Goal: Task Accomplishment & Management: Use online tool/utility

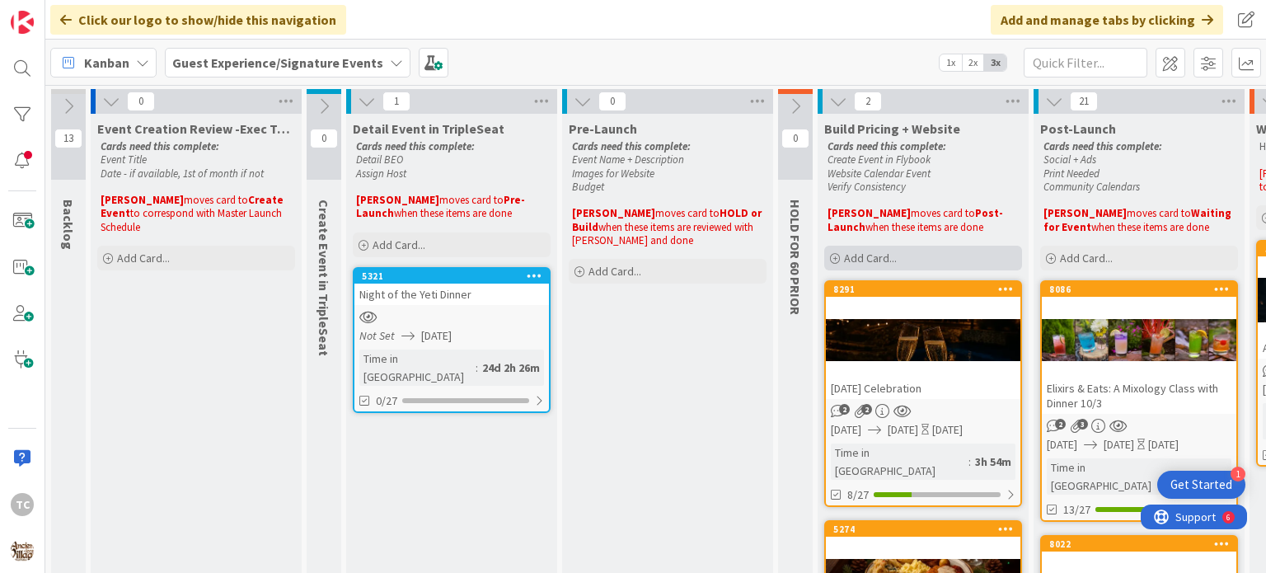
click at [888, 259] on span "Add Card..." at bounding box center [870, 258] width 53 height 15
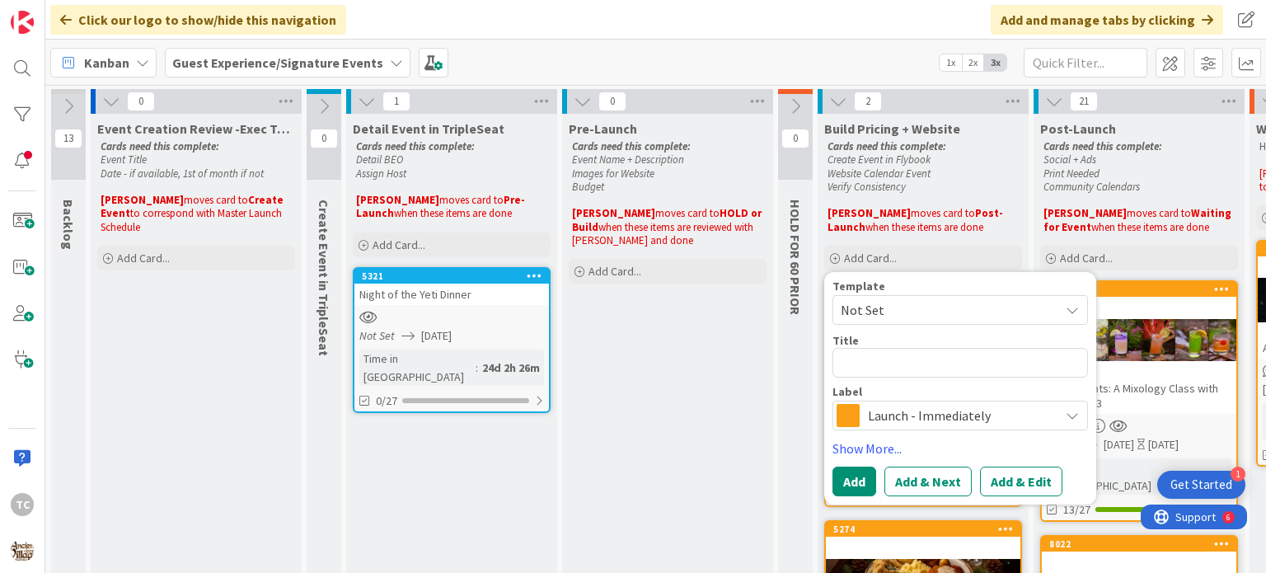
type textarea "x"
type textarea "C"
type textarea "x"
type textarea "Co"
type textarea "x"
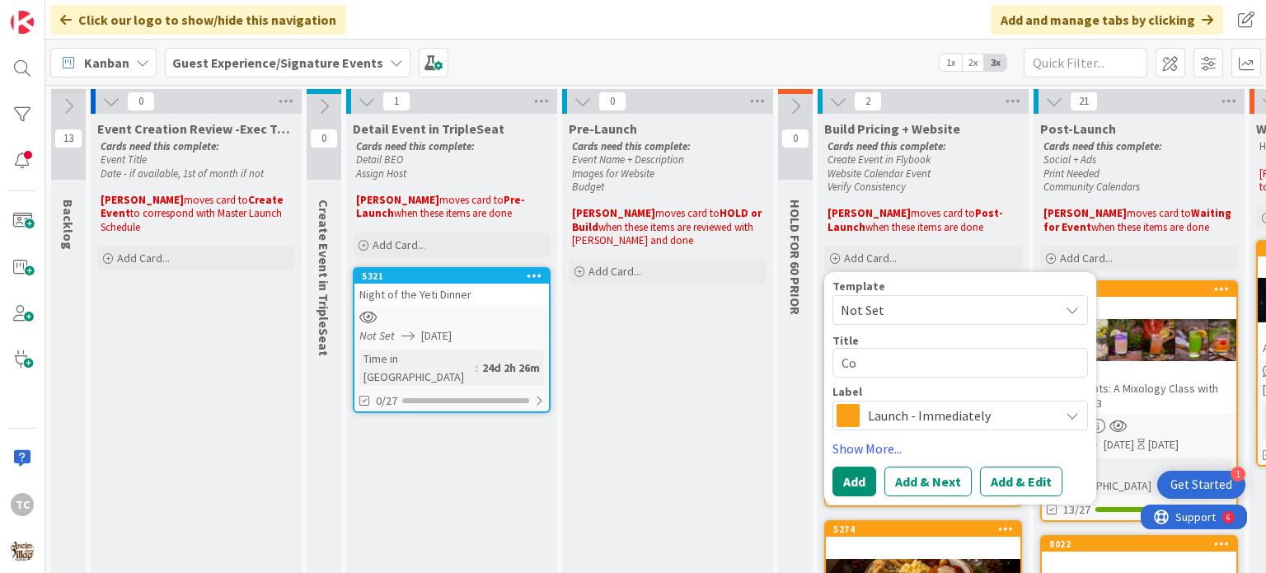
type textarea "Cor"
type textarea "x"
type textarea "Corp"
type textarea "x"
type textarea "Corpo"
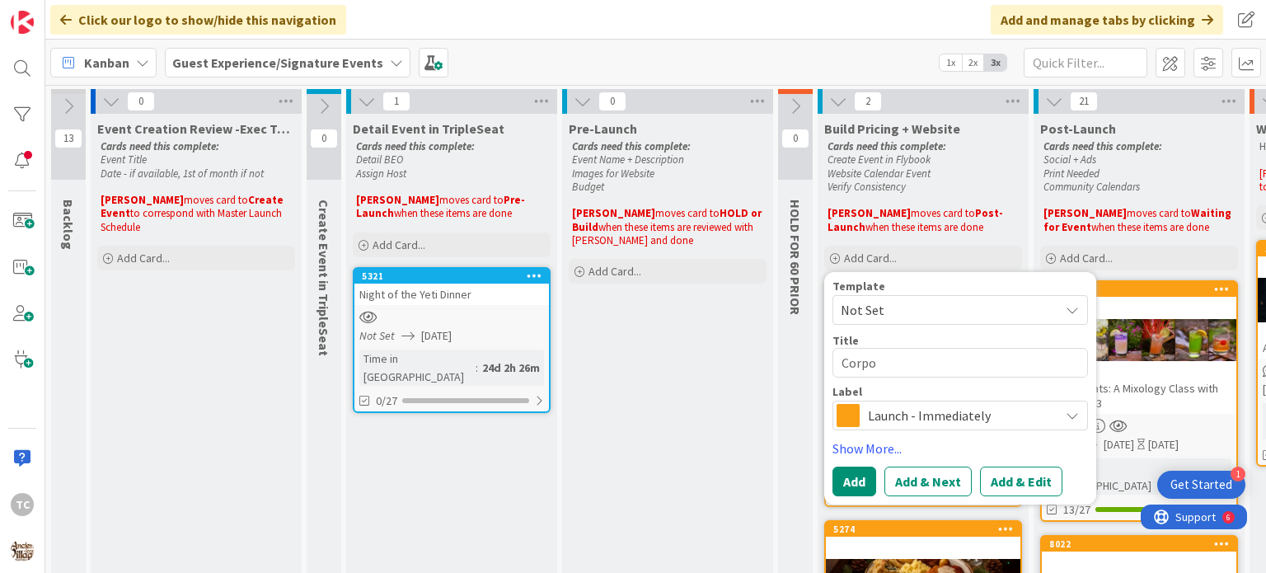
type textarea "x"
type textarea "Corpor"
type textarea "x"
type textarea "Corpora"
type textarea "x"
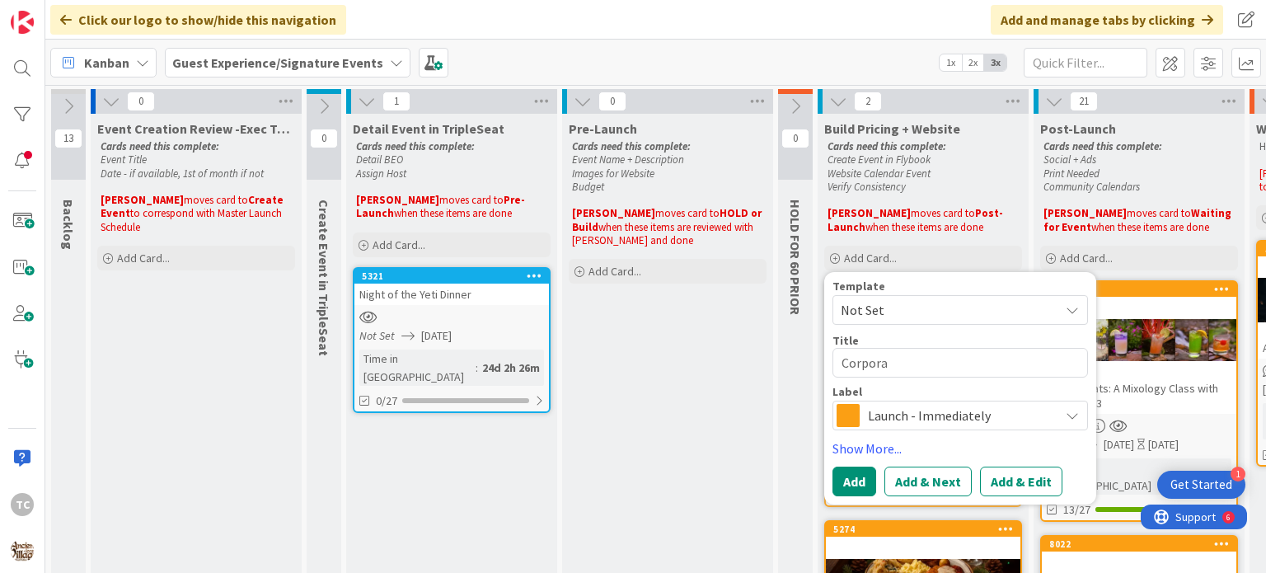
type textarea "Corporat"
type textarea "x"
type textarea "Corporate"
type textarea "x"
type textarea "Corporate"
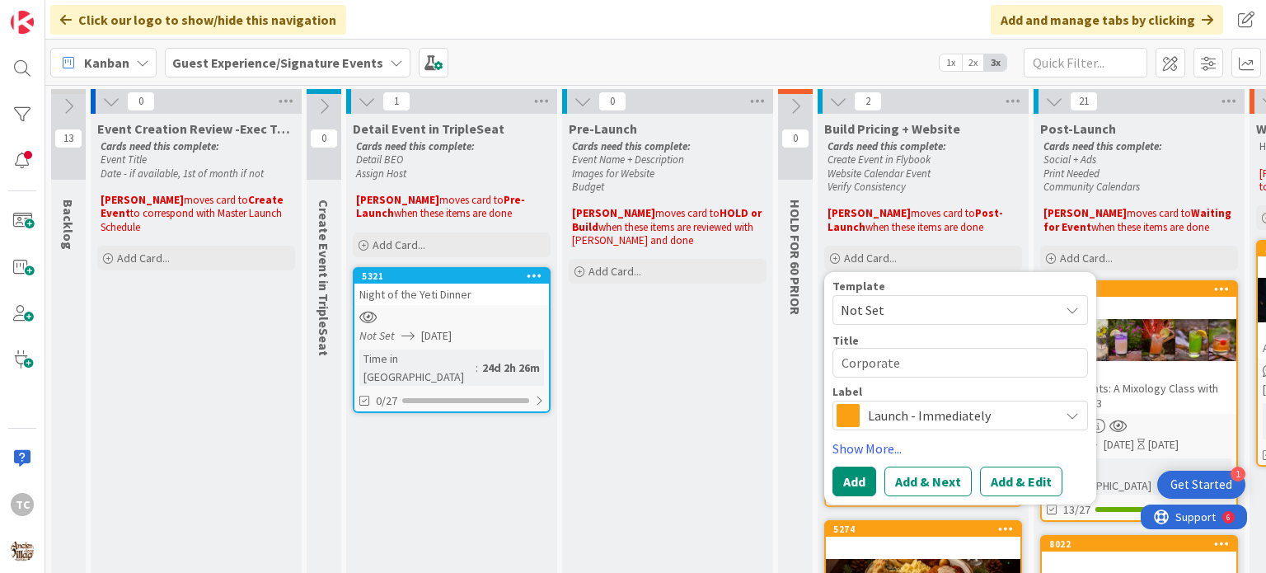
type textarea "x"
type textarea "Corporate O"
type textarea "x"
type textarea "Corporate Op"
type textarea "x"
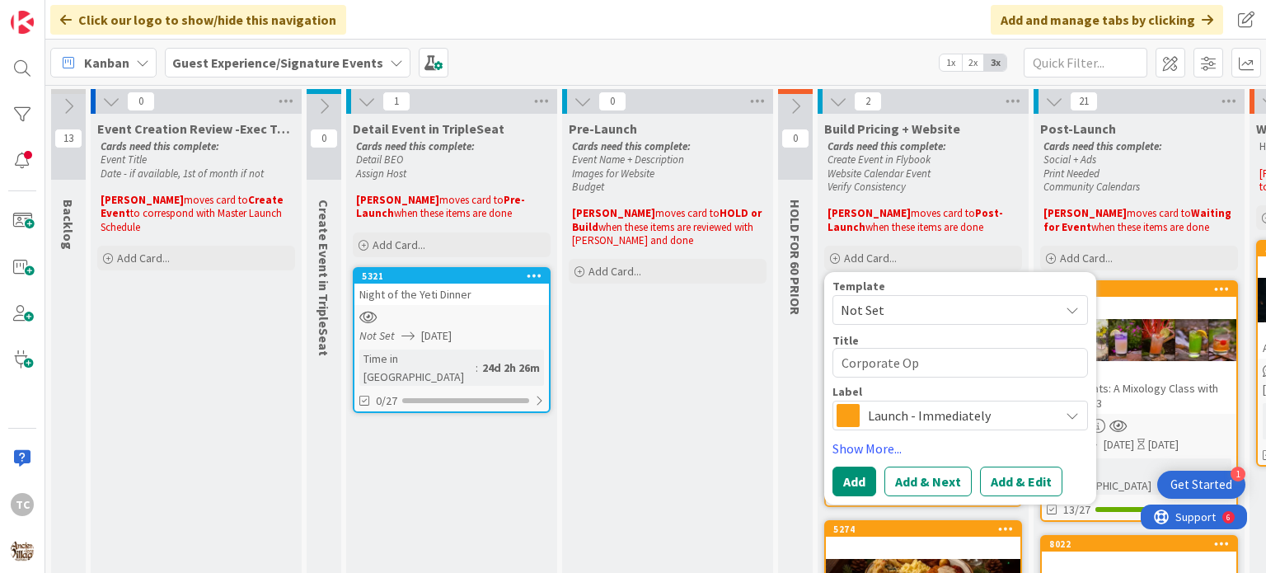
type textarea "Corporate Ope"
type textarea "x"
type textarea "Corporate Open"
type textarea "x"
type textarea "Corporate Open"
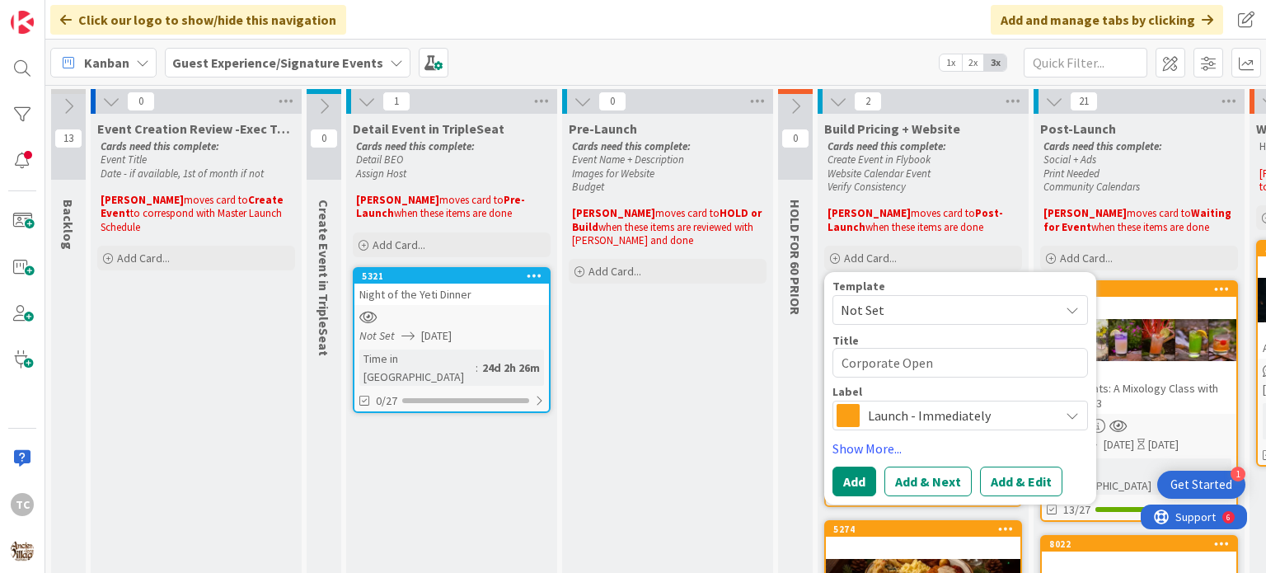
type textarea "x"
type textarea "Corporate Open H"
type textarea "x"
type textarea "Corporate Open Ho"
type textarea "x"
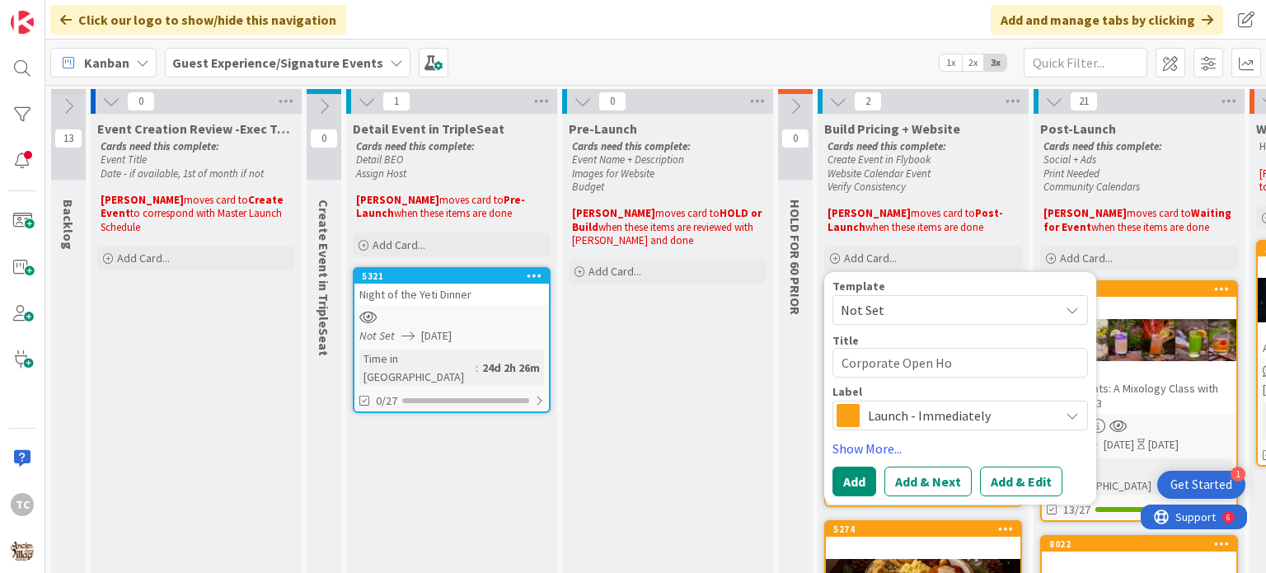
type textarea "Corporate Open Hou"
type textarea "x"
type textarea "Corporate Open Houe"
type textarea "x"
type textarea "Corporate Open Houes"
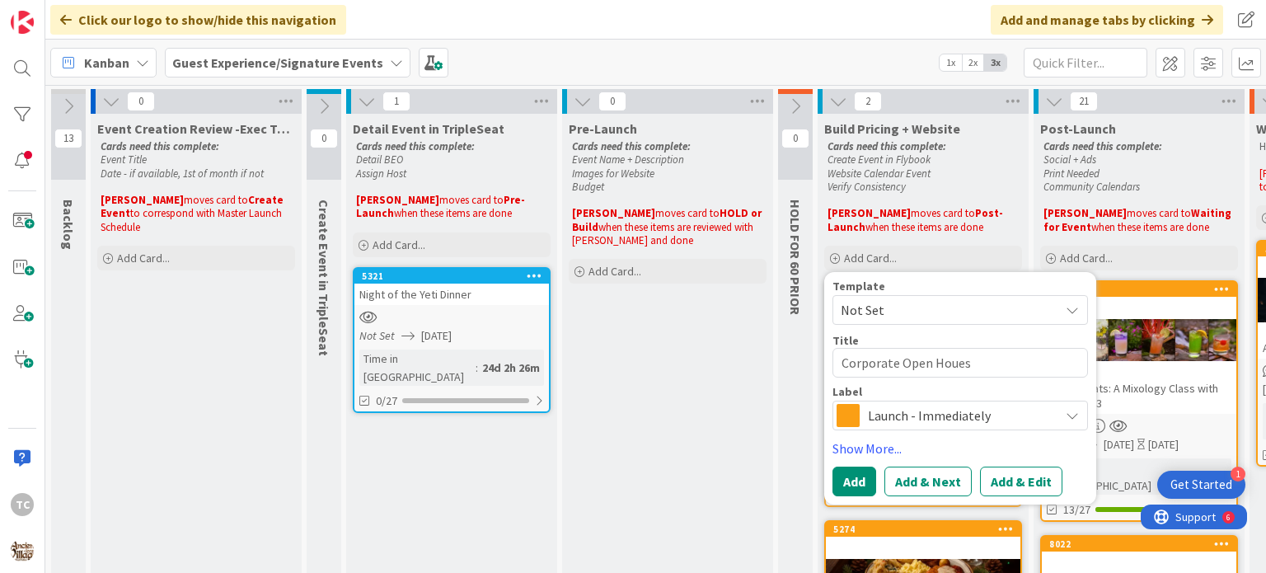
type textarea "x"
type textarea "Corporate Open Houe"
type textarea "x"
type textarea "Corporate Open Hou"
type textarea "x"
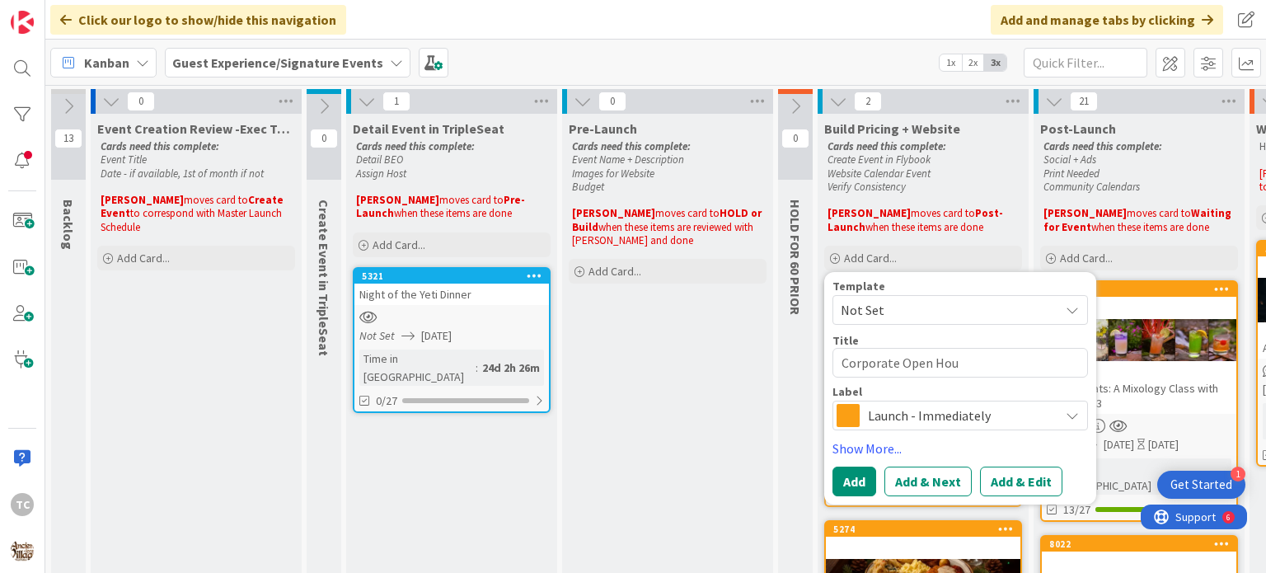
type textarea "Corporate Open Hous"
type textarea "x"
type textarea "Corporate Open House"
click at [871, 315] on span "Not Set" at bounding box center [944, 309] width 206 height 21
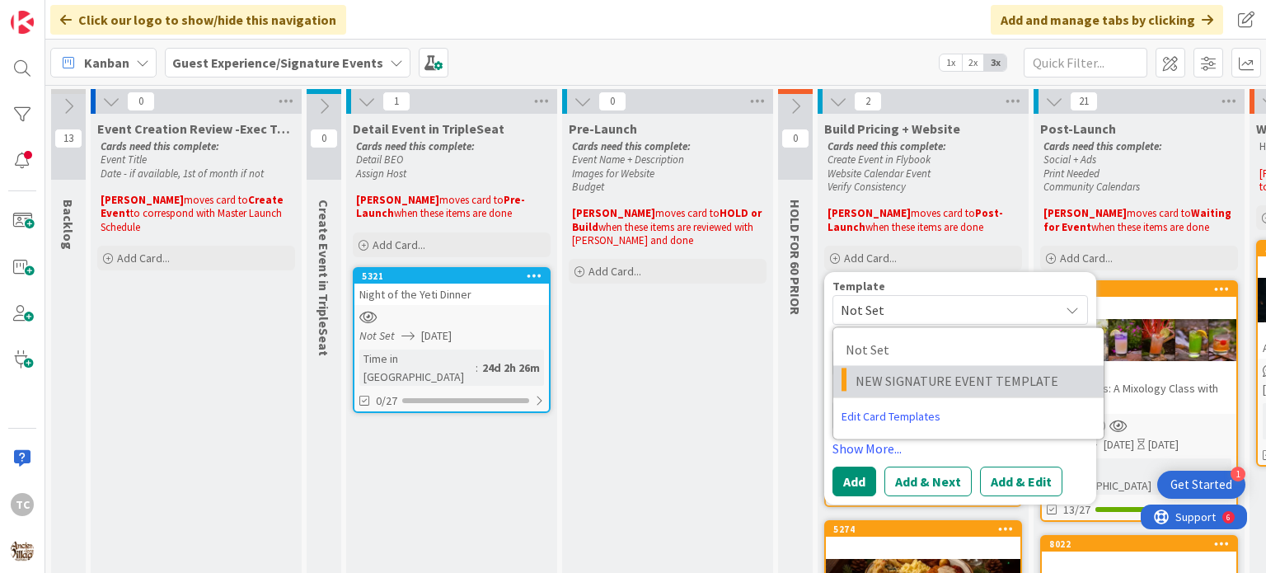
click at [890, 372] on span "NEW SIGNATURE EVENT TEMPLATE" at bounding box center [973, 380] width 236 height 21
type textarea "x"
type textarea "NEW SIGNATURE EVENT TEMPLATE"
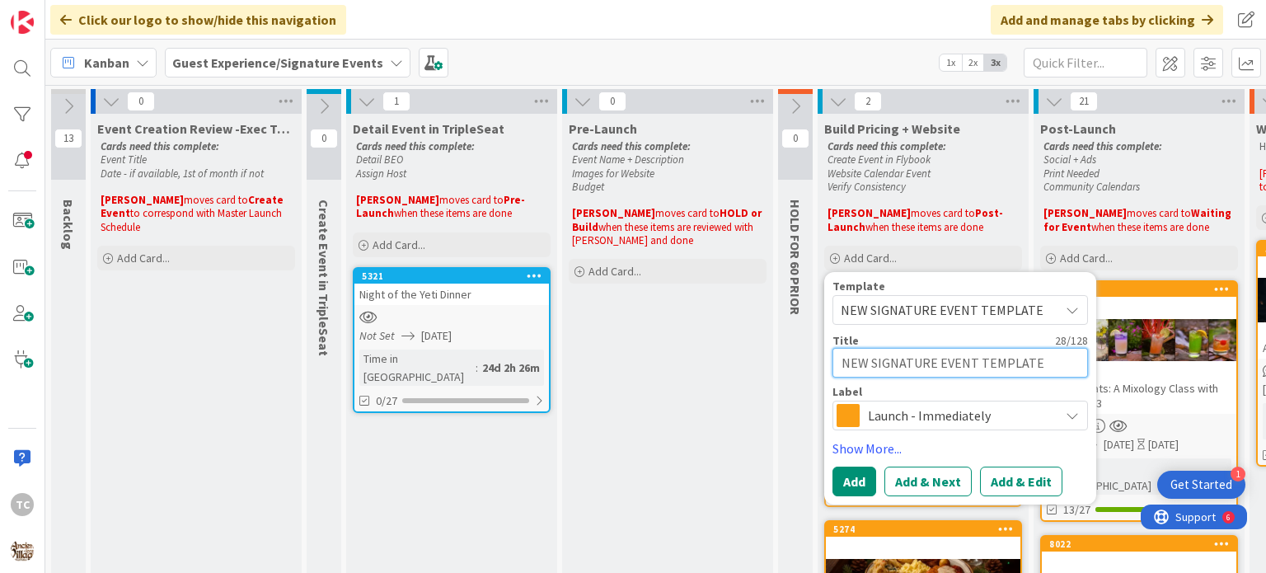
click at [907, 351] on textarea "NEW SIGNATURE EVENT TEMPLATE" at bounding box center [959, 363] width 255 height 30
click at [906, 352] on textarea "NEW SIGNATURE EVENT TEMPLATE" at bounding box center [959, 363] width 255 height 30
type textarea "x"
type textarea "C"
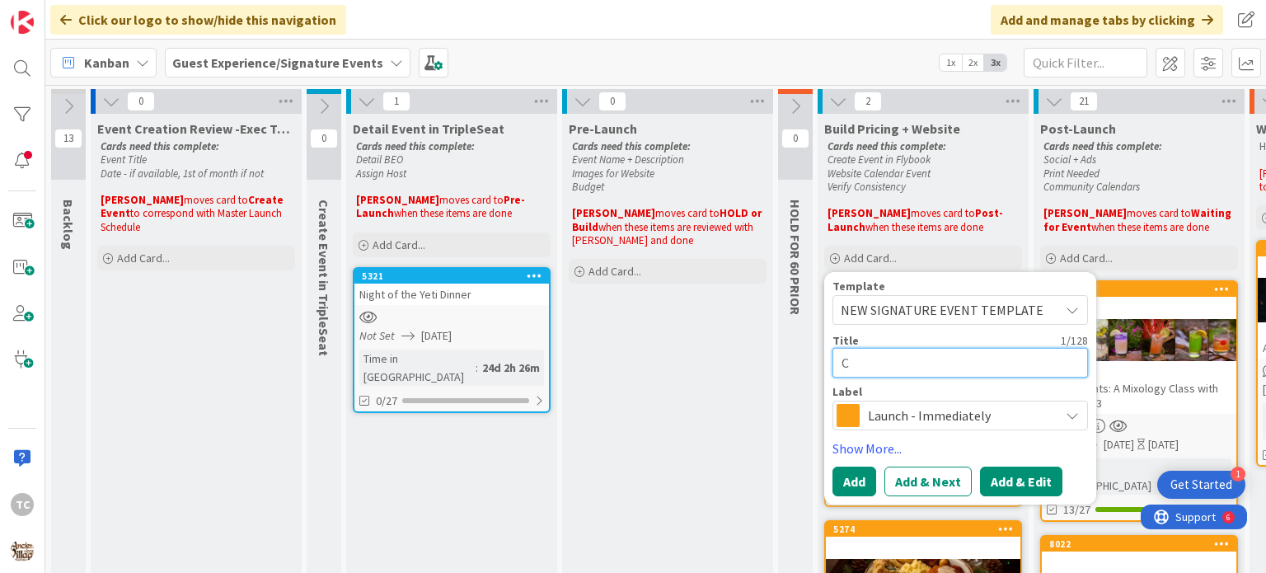
type textarea "x"
type textarea "Co"
type textarea "x"
type textarea "Cor"
type textarea "x"
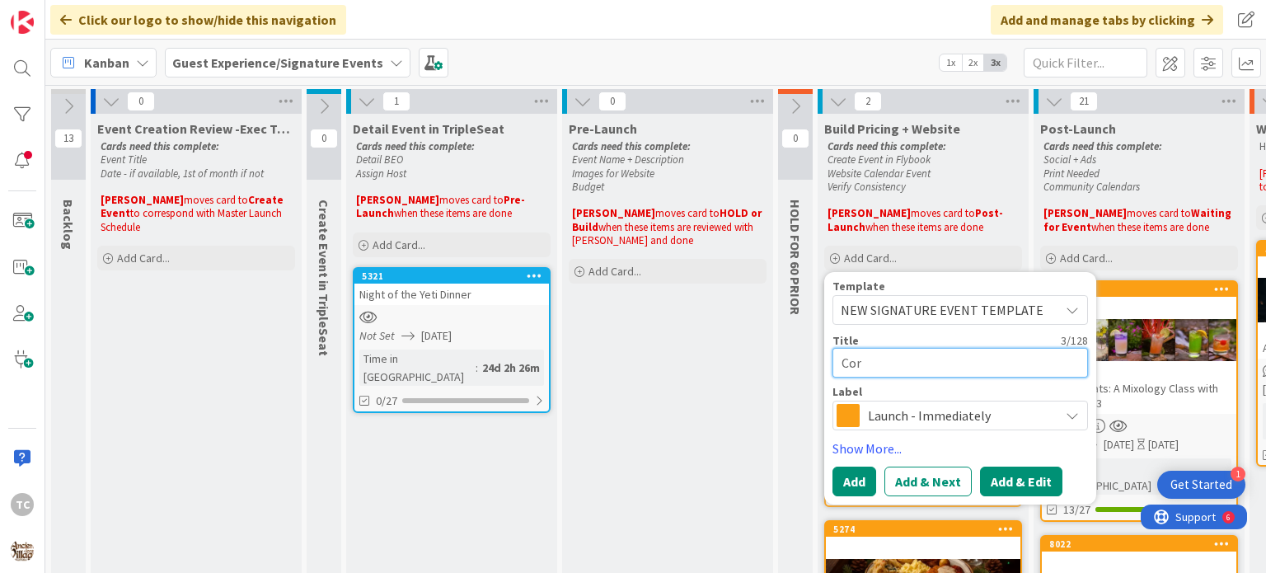
type textarea "Corp"
type textarea "x"
type textarea "Corpor"
type textarea "x"
type textarea "Corpora"
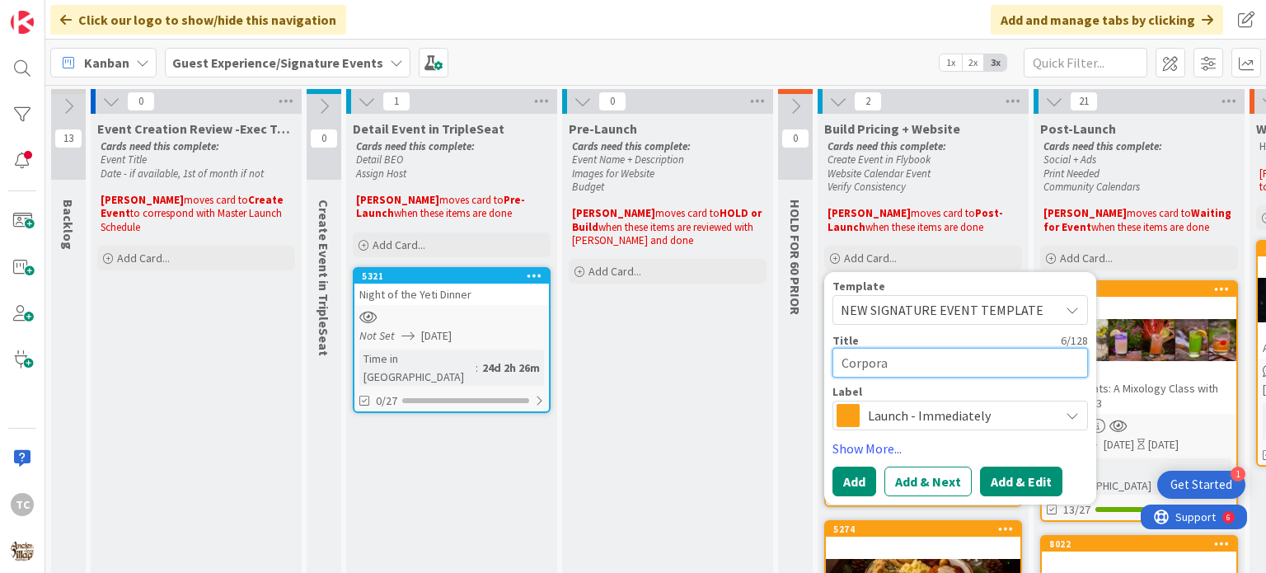
type textarea "x"
type textarea "Corporat"
type textarea "x"
type textarea "Corporate"
type textarea "x"
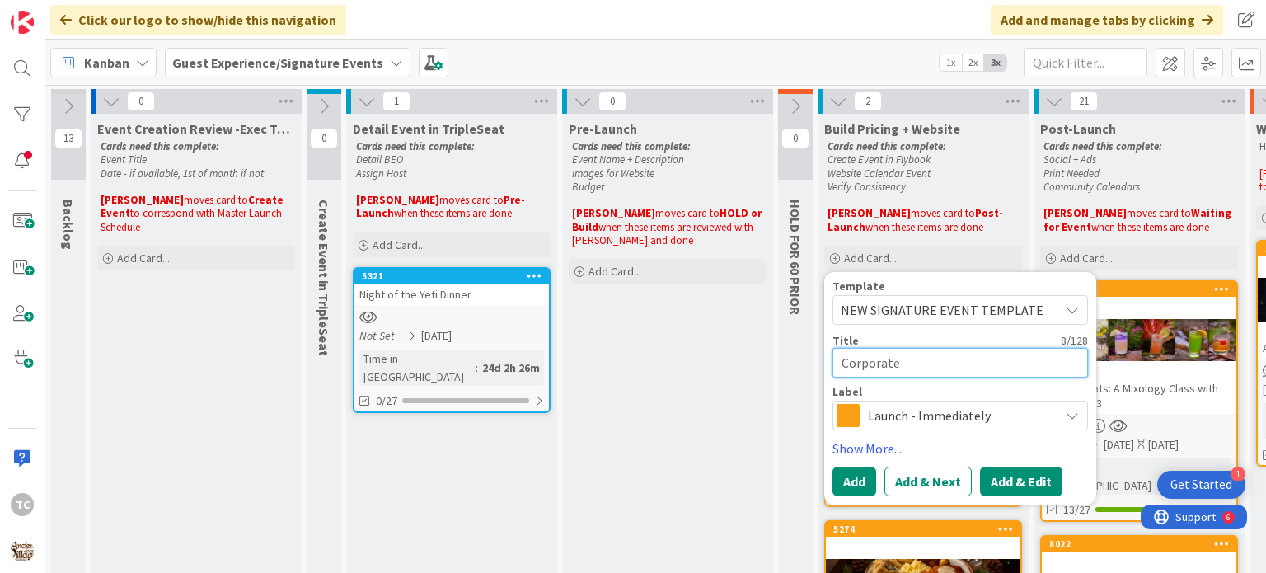
type textarea "Corporate"
type textarea "x"
type textarea "Corporate O"
type textarea "x"
type textarea "Corporate Op"
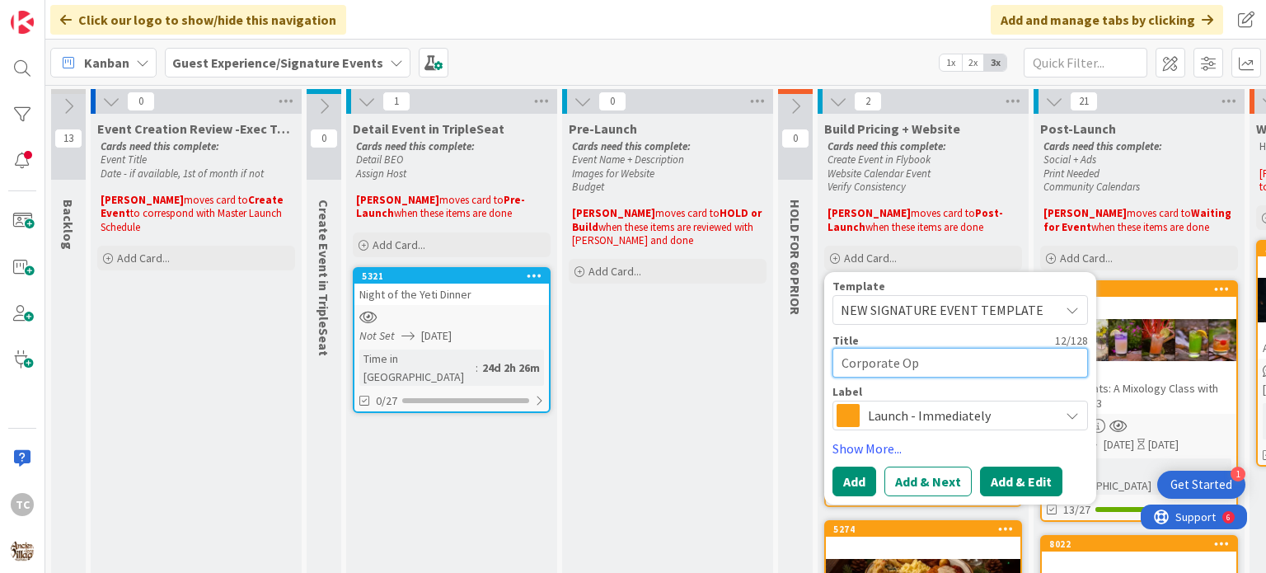
type textarea "x"
type textarea "Corporate Ope"
type textarea "x"
type textarea "Corporate Open"
type textarea "x"
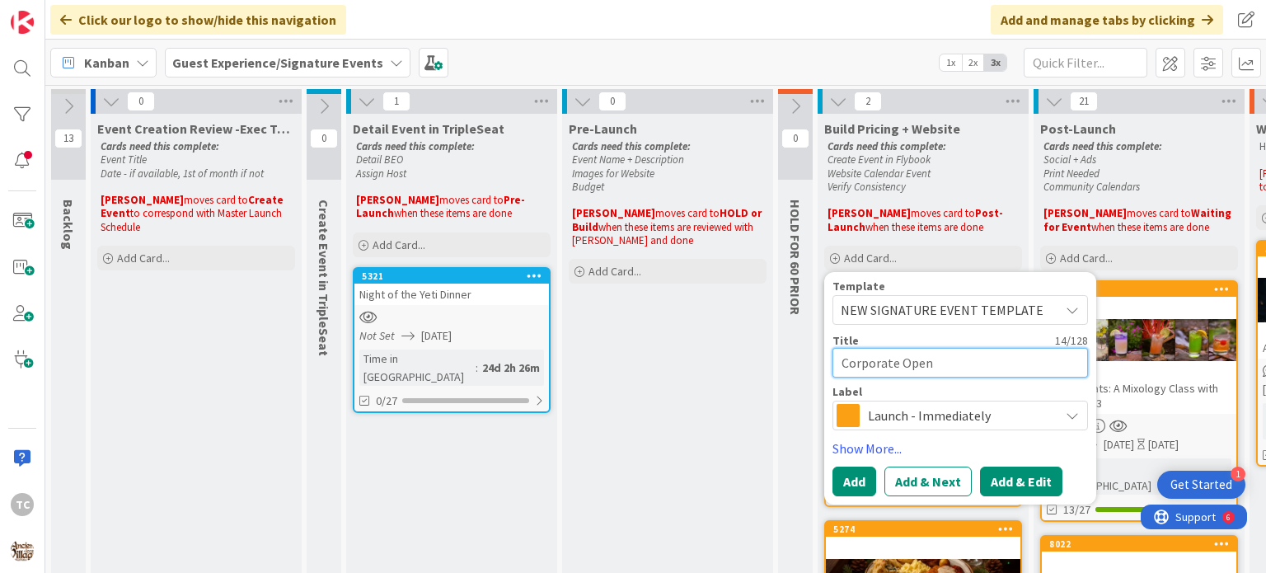
type textarea "Corporate Open"
type textarea "x"
type textarea "Corporate Open H"
type textarea "x"
type textarea "Corporate Open Ho"
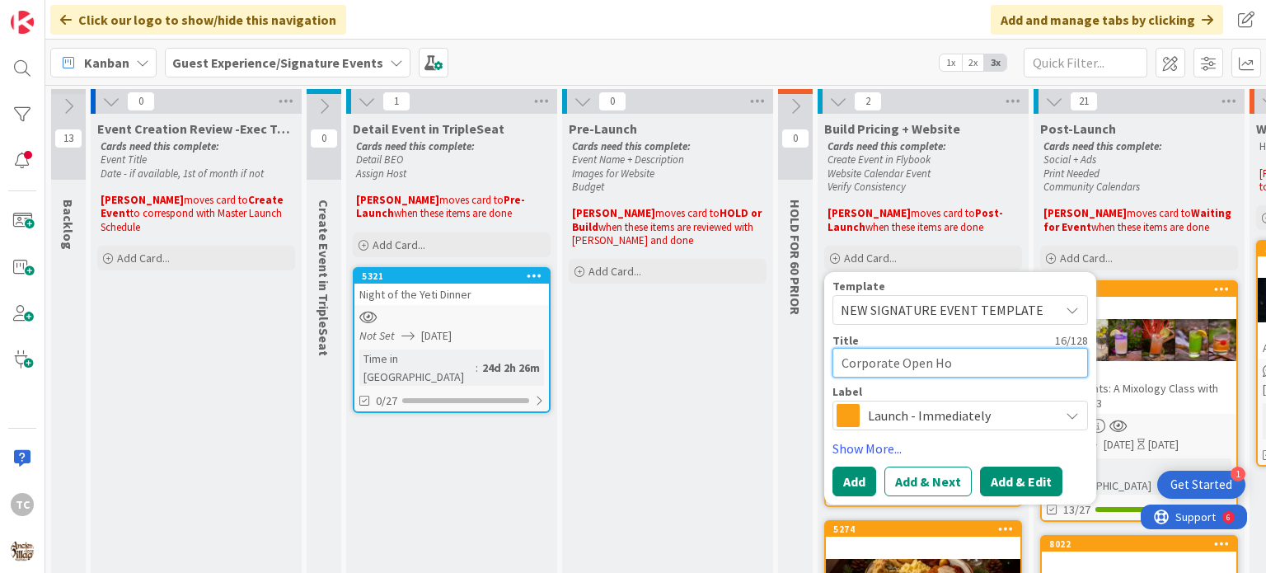
type textarea "x"
type textarea "Corporate Open Hou"
type textarea "x"
type textarea "Corporate Open Hous"
type textarea "x"
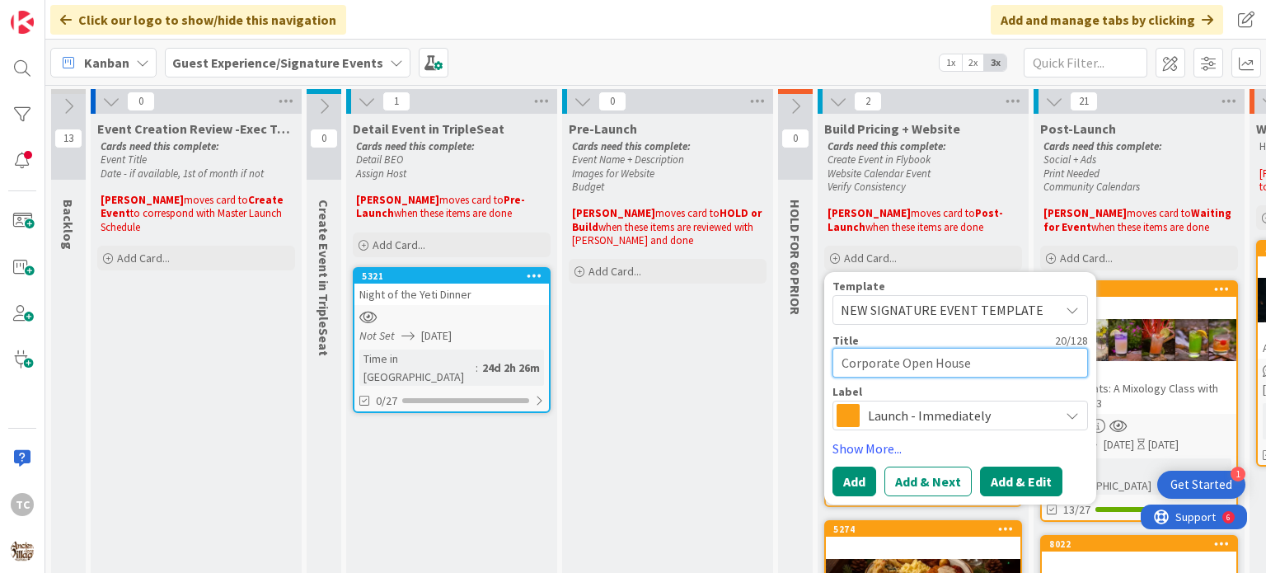
type textarea "Corporate Open House"
click at [997, 474] on button "Add & Edit" at bounding box center [1021, 481] width 82 height 30
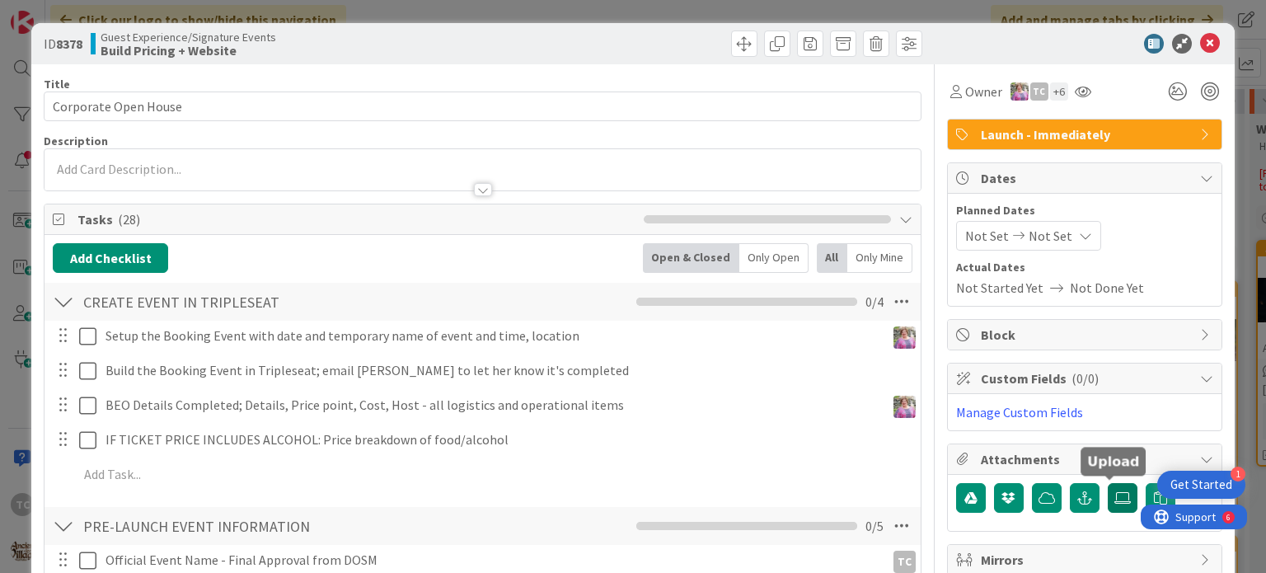
click at [1114, 497] on icon at bounding box center [1122, 497] width 16 height 13
click at [1107, 483] on input "file" at bounding box center [1107, 483] width 0 height 0
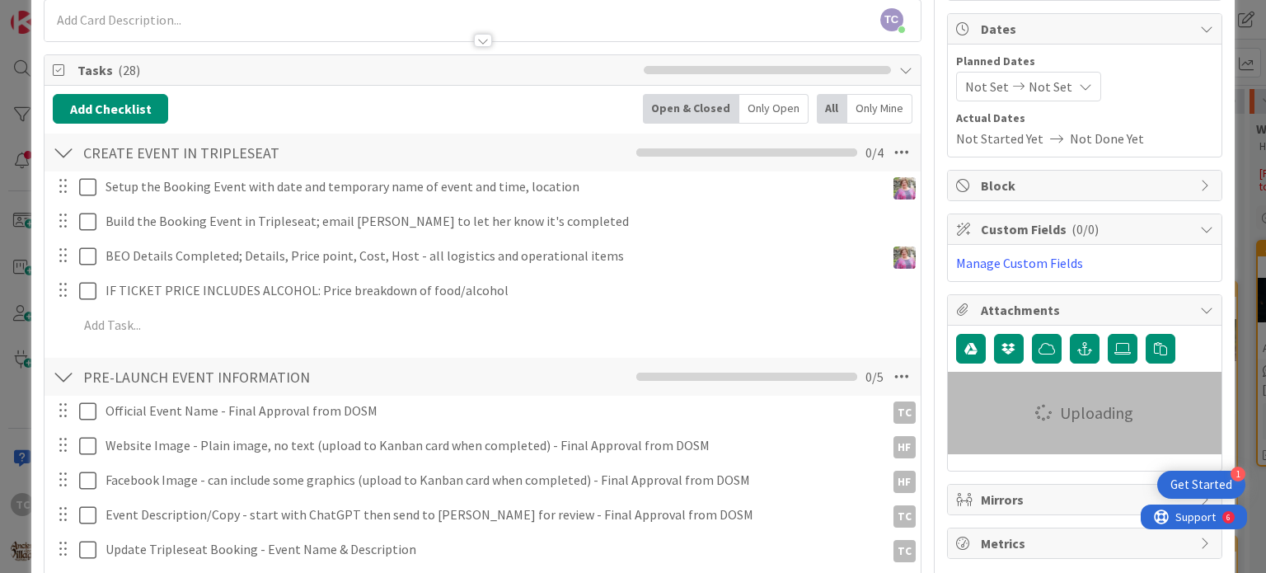
scroll to position [165, 0]
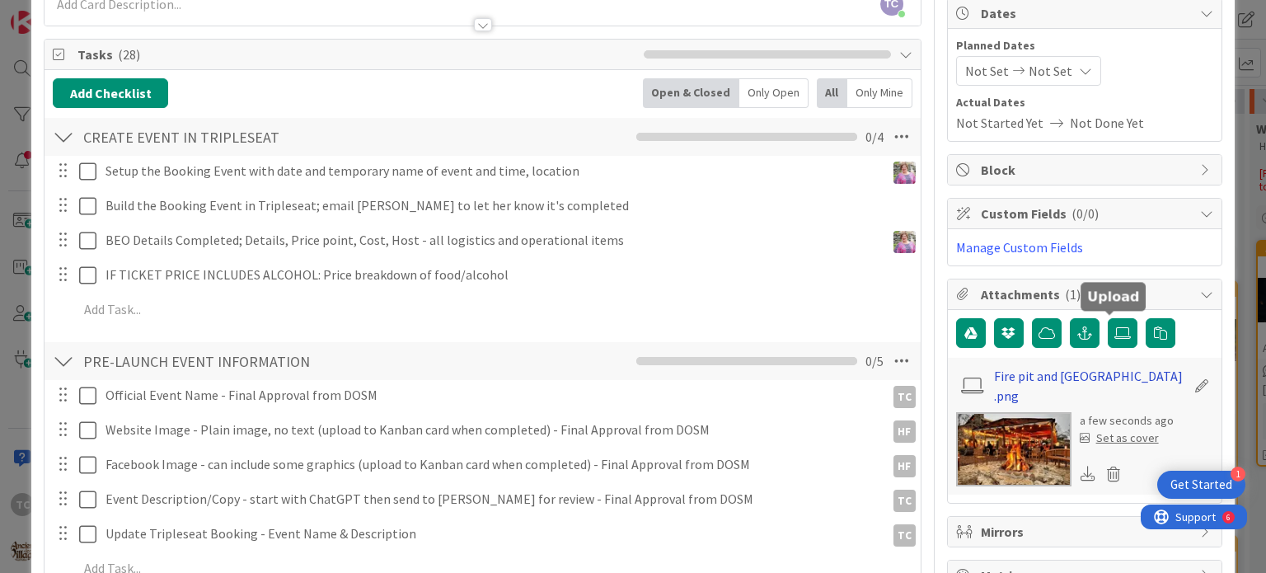
click at [994, 368] on link "Fire pit and [GEOGRAPHIC_DATA] .png" at bounding box center [1089, 386] width 191 height 40
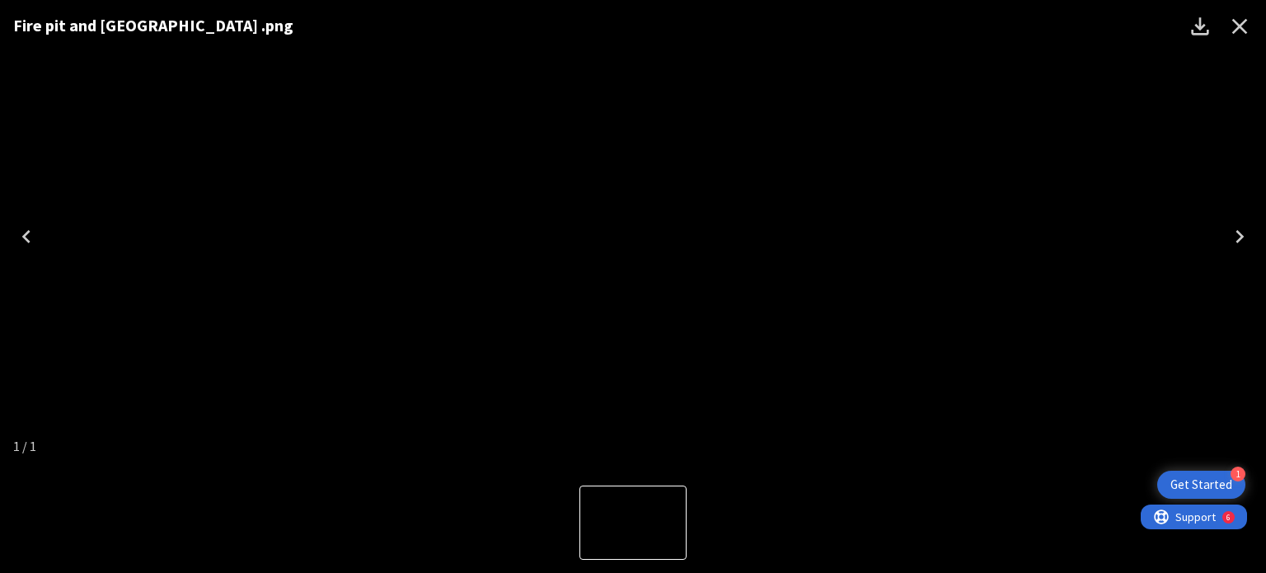
drag, startPoint x: 1239, startPoint y: 30, endPoint x: 1225, endPoint y: 61, distance: 34.0
click at [1239, 30] on icon "Close" at bounding box center [1239, 26] width 26 height 26
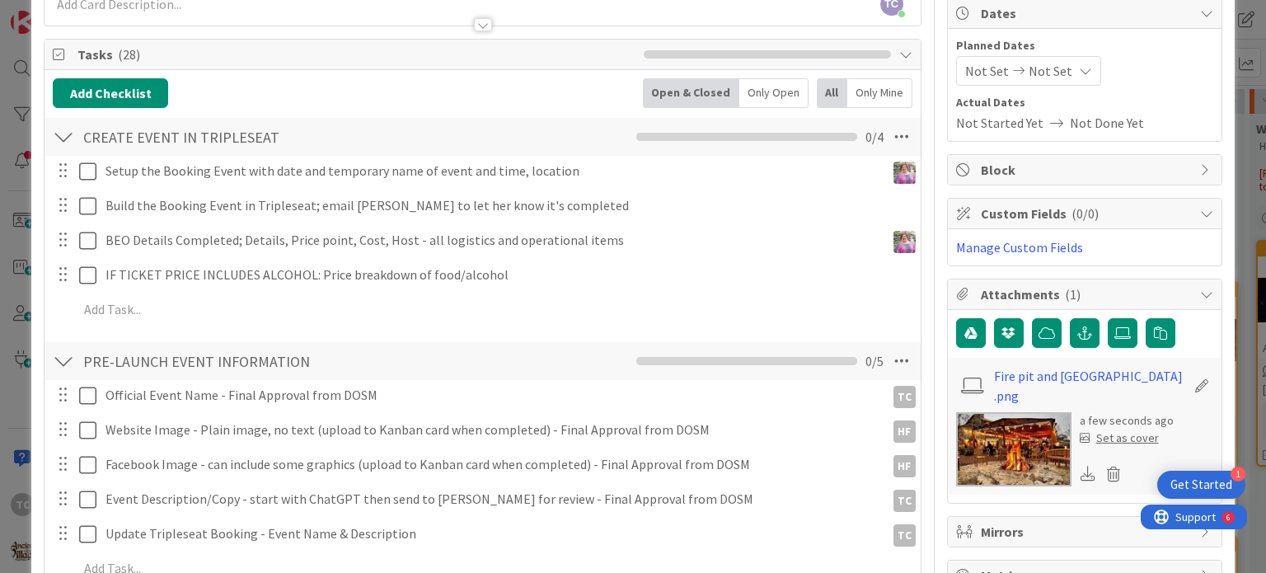
click at [1103, 431] on div "Set as cover" at bounding box center [1118, 437] width 79 height 17
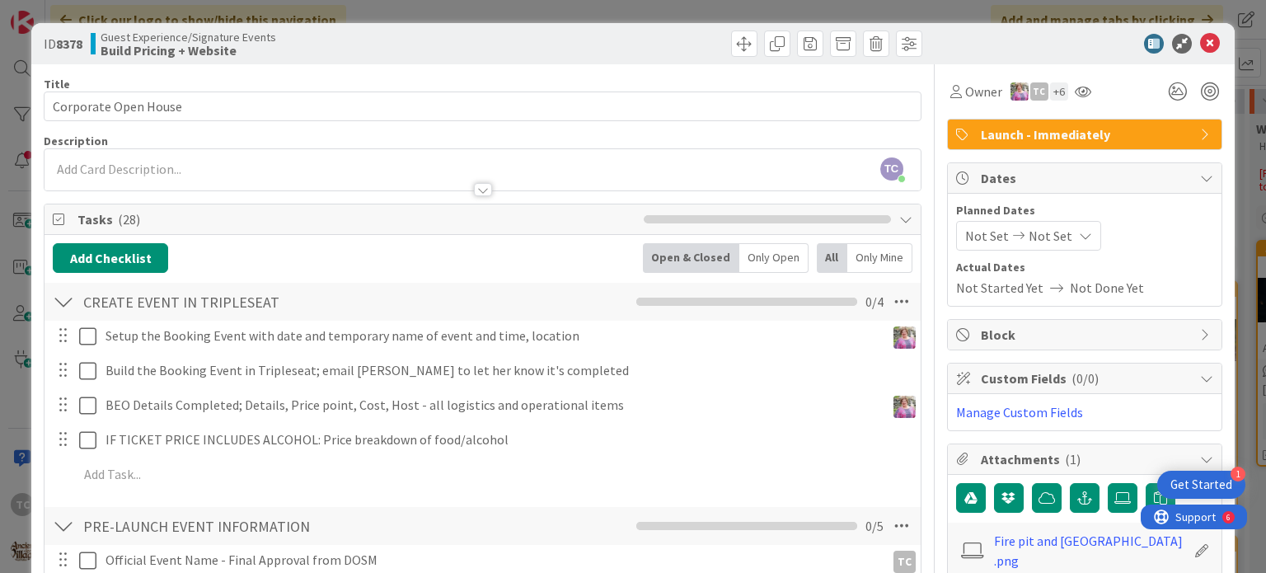
click at [117, 166] on div "TC [PERSON_NAME] joined 2 m ago" at bounding box center [481, 169] width 875 height 41
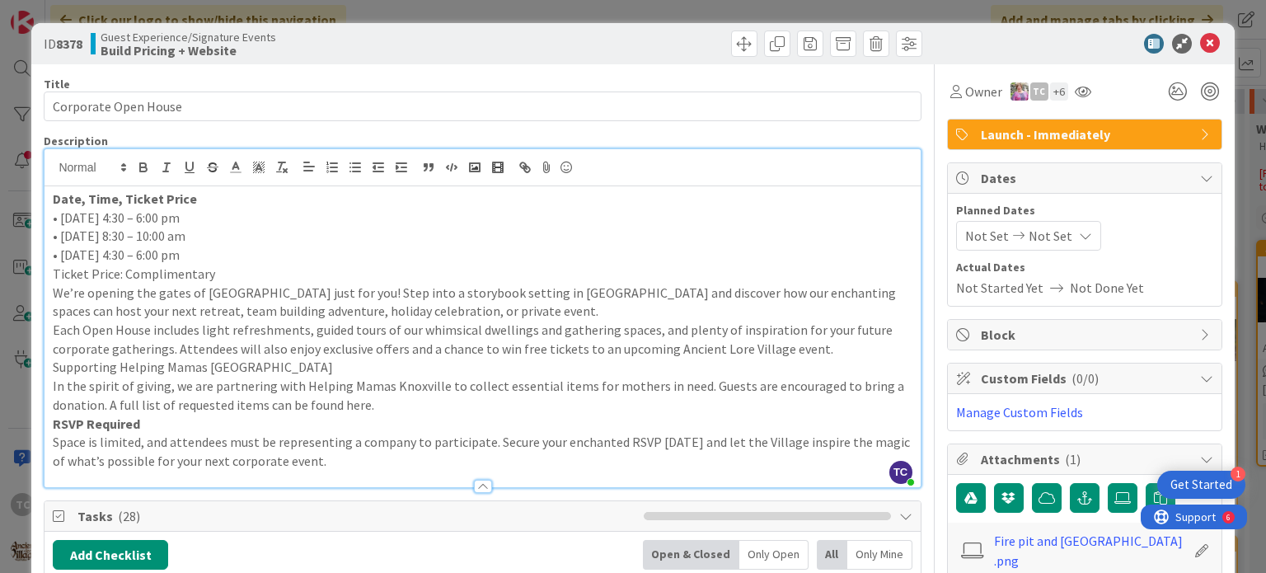
click at [225, 271] on p "Ticket Price: Complimentary" at bounding box center [482, 274] width 859 height 19
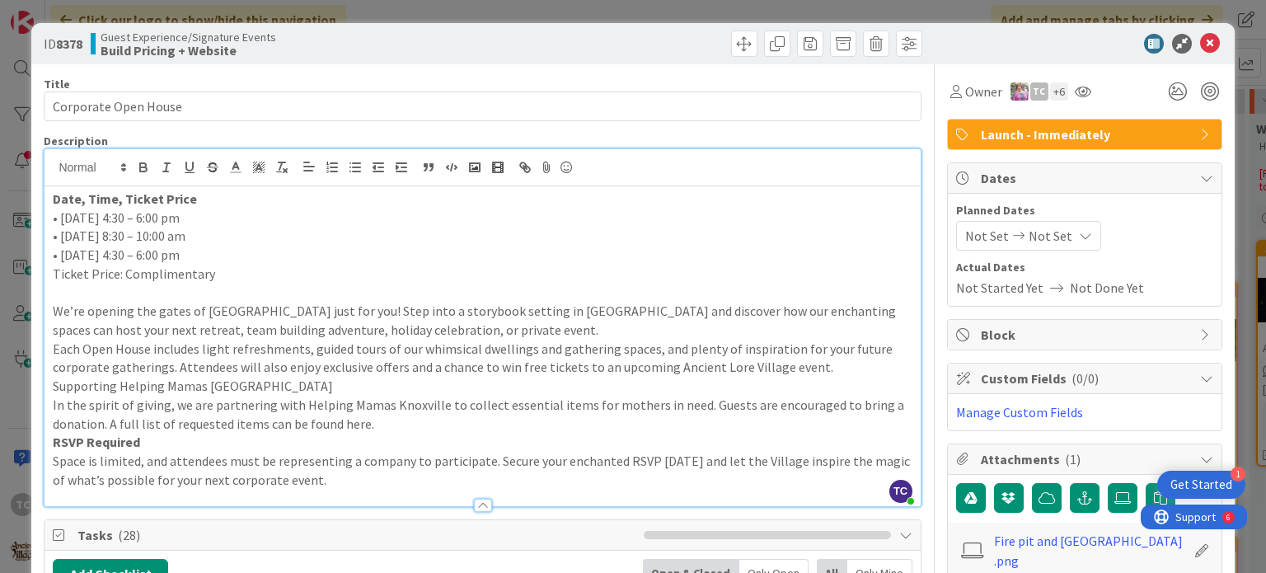
click at [523, 324] on p "We’re opening the gates of [GEOGRAPHIC_DATA] just for you! Step into a storyboo…" at bounding box center [482, 320] width 859 height 37
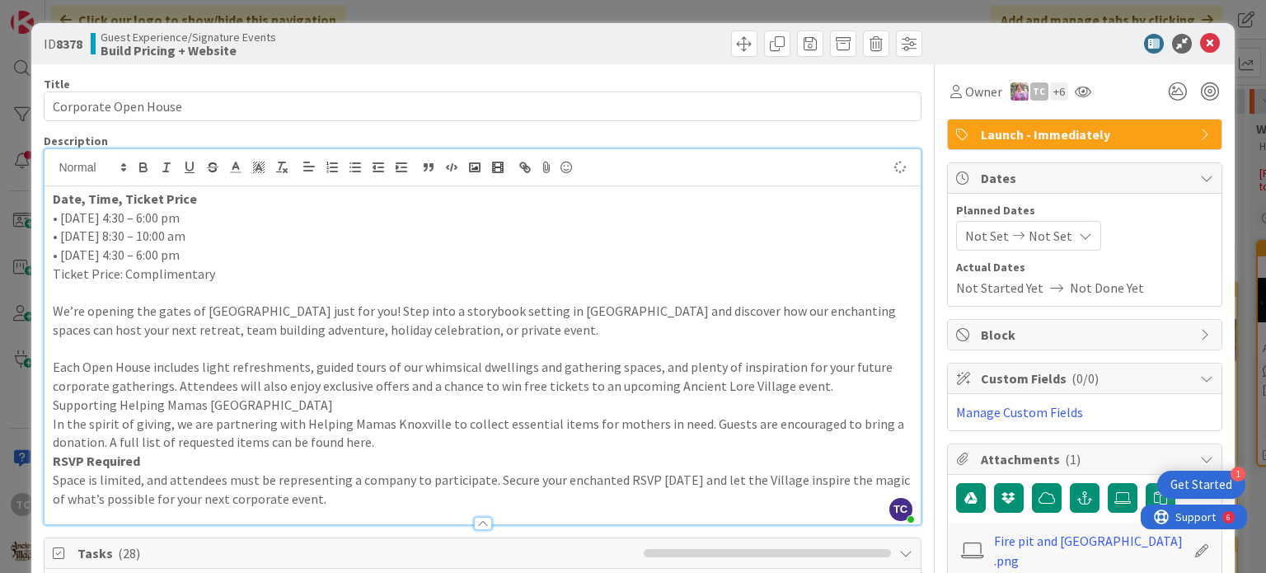
click at [287, 414] on p "In the spirit of giving, we are partnering with Helping Mamas Knoxville to coll…" at bounding box center [482, 432] width 859 height 37
click at [280, 398] on p "Supporting Helping Mamas [GEOGRAPHIC_DATA]" at bounding box center [482, 405] width 859 height 19
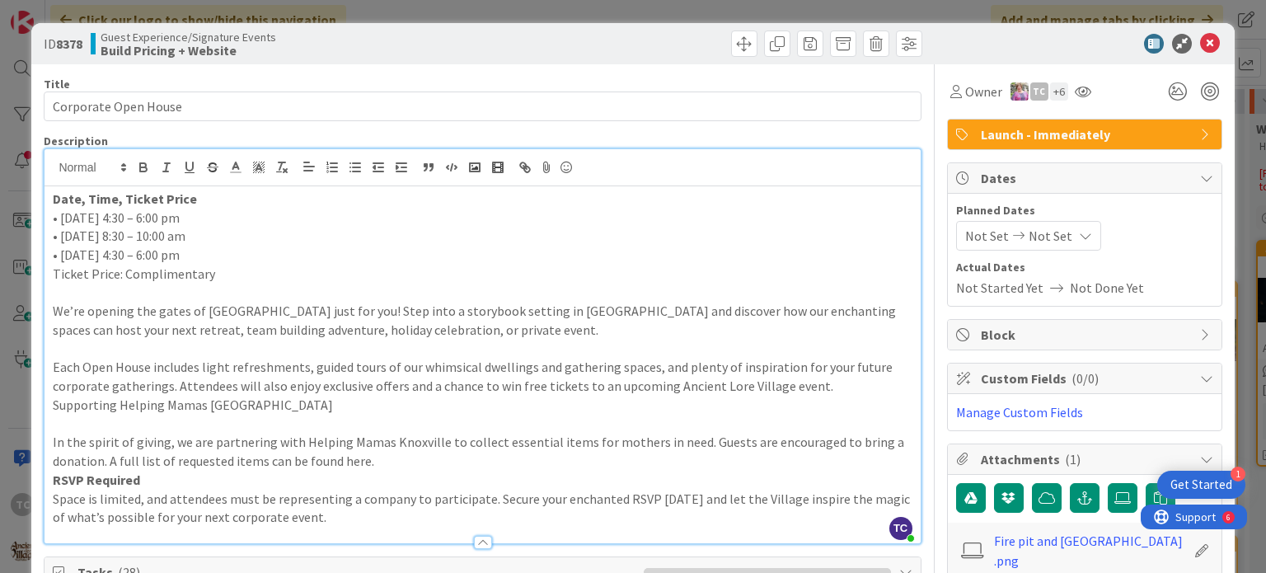
click at [419, 462] on p "In the spirit of giving, we are partnering with Helping Mamas Knoxville to coll…" at bounding box center [482, 451] width 859 height 37
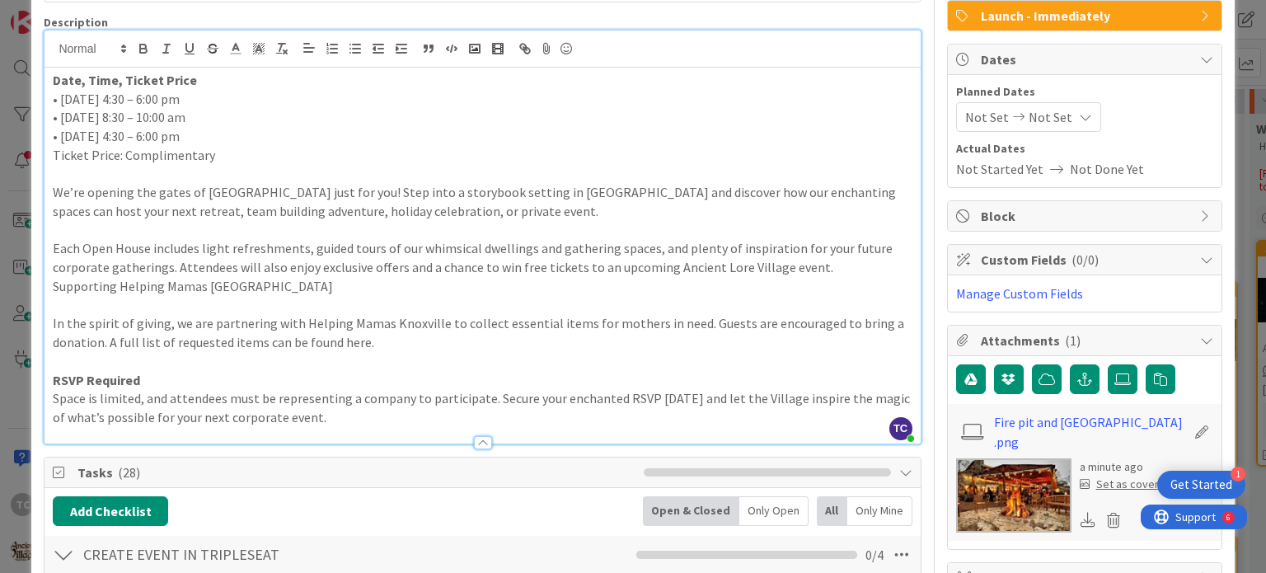
scroll to position [165, 0]
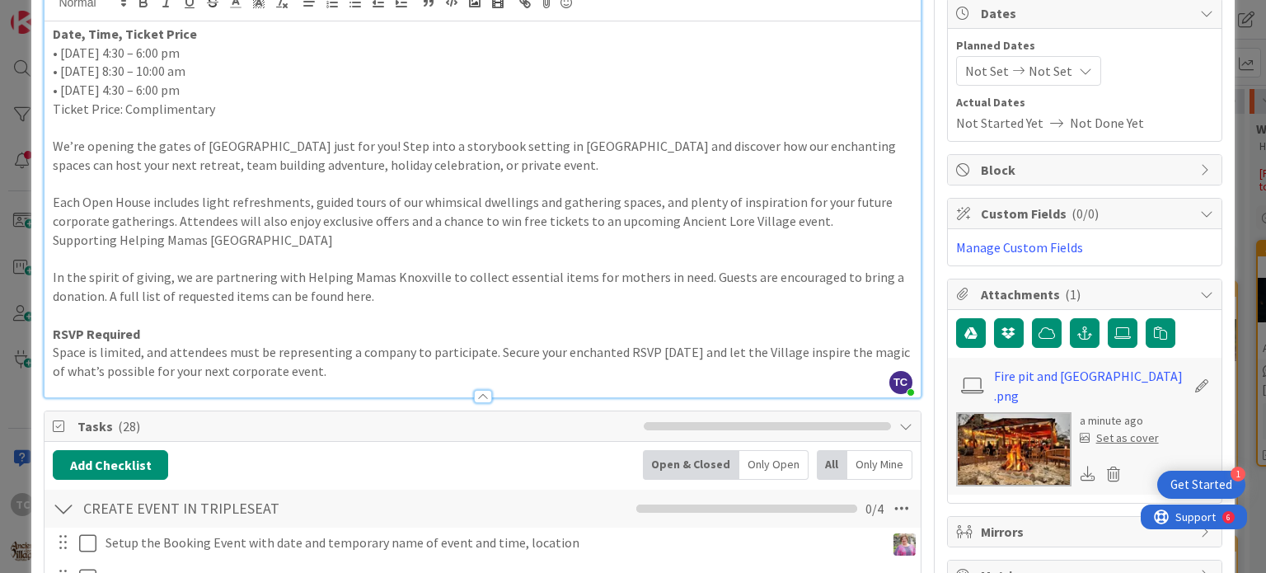
click at [54, 239] on p "Supporting Helping Mamas [GEOGRAPHIC_DATA]" at bounding box center [482, 240] width 859 height 19
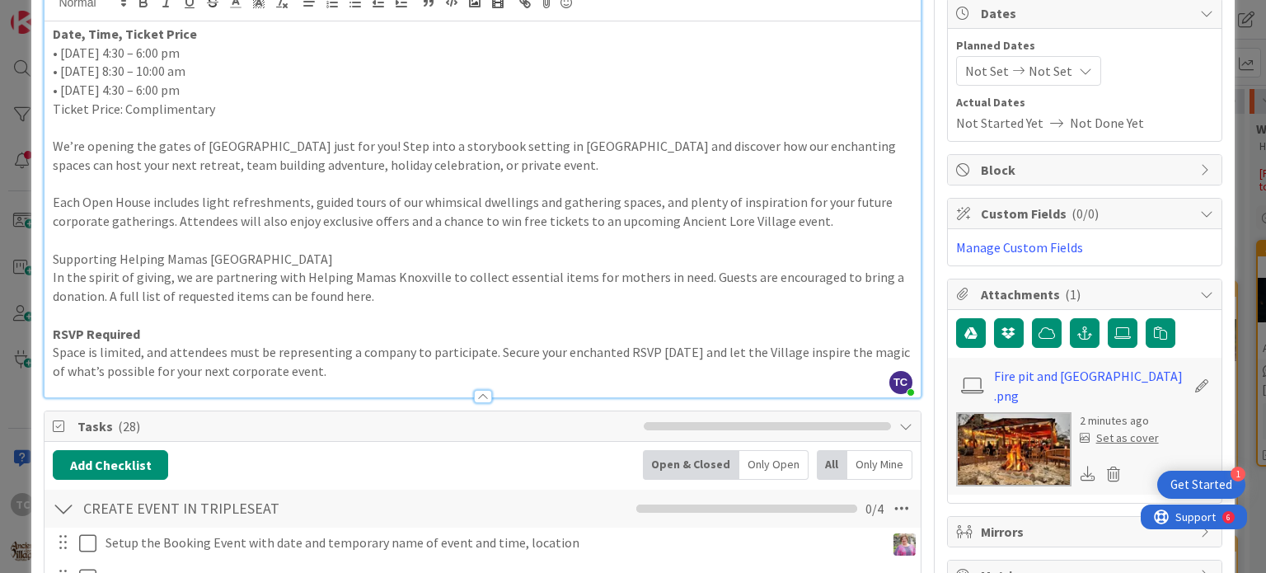
click at [49, 351] on div "Date, Time, Ticket Price • [DATE] 4:30 – 6:00 pm • [DATE] 8:30 – 10:00 am • [DA…" at bounding box center [481, 209] width 875 height 376
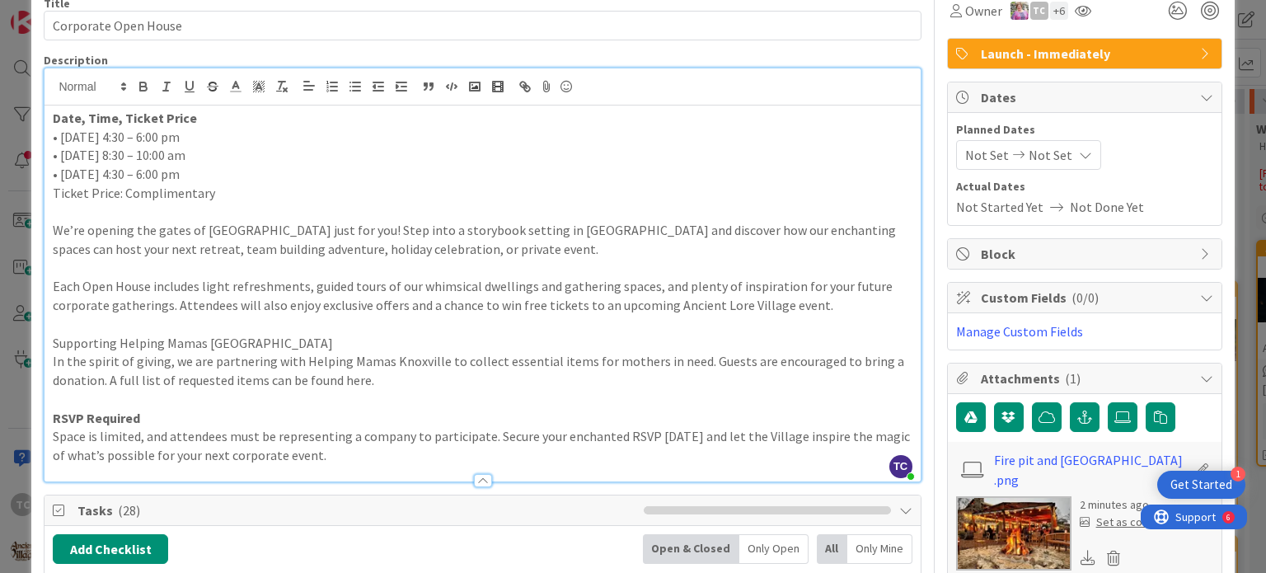
scroll to position [0, 0]
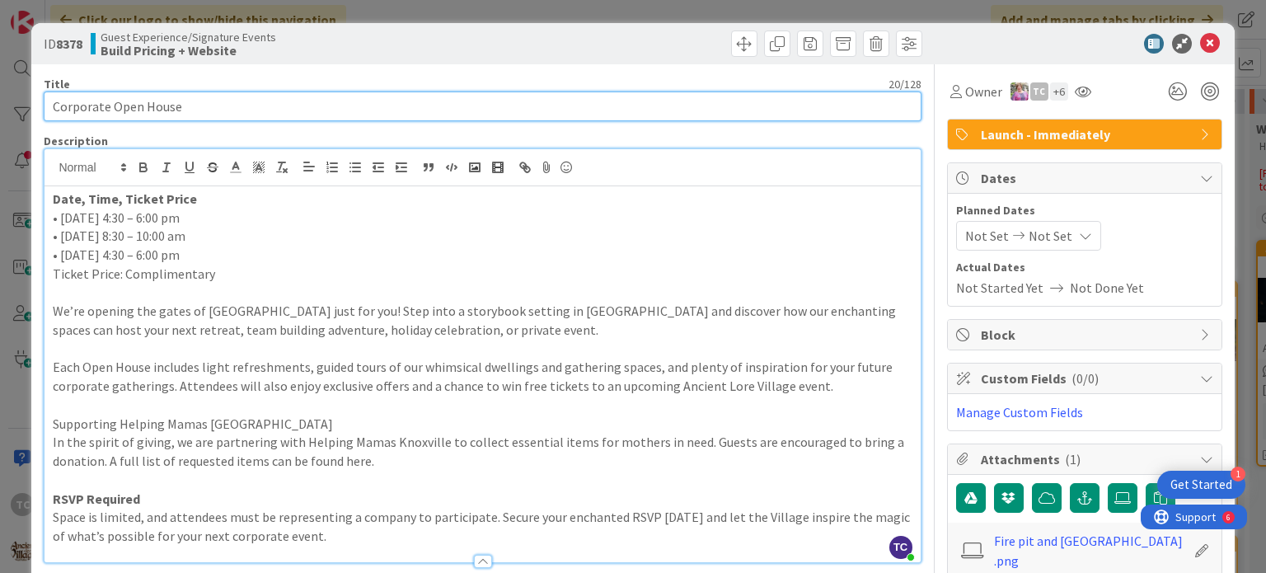
drag, startPoint x: 210, startPoint y: 107, endPoint x: 31, endPoint y: 112, distance: 178.9
paste input "Ancient Lore"
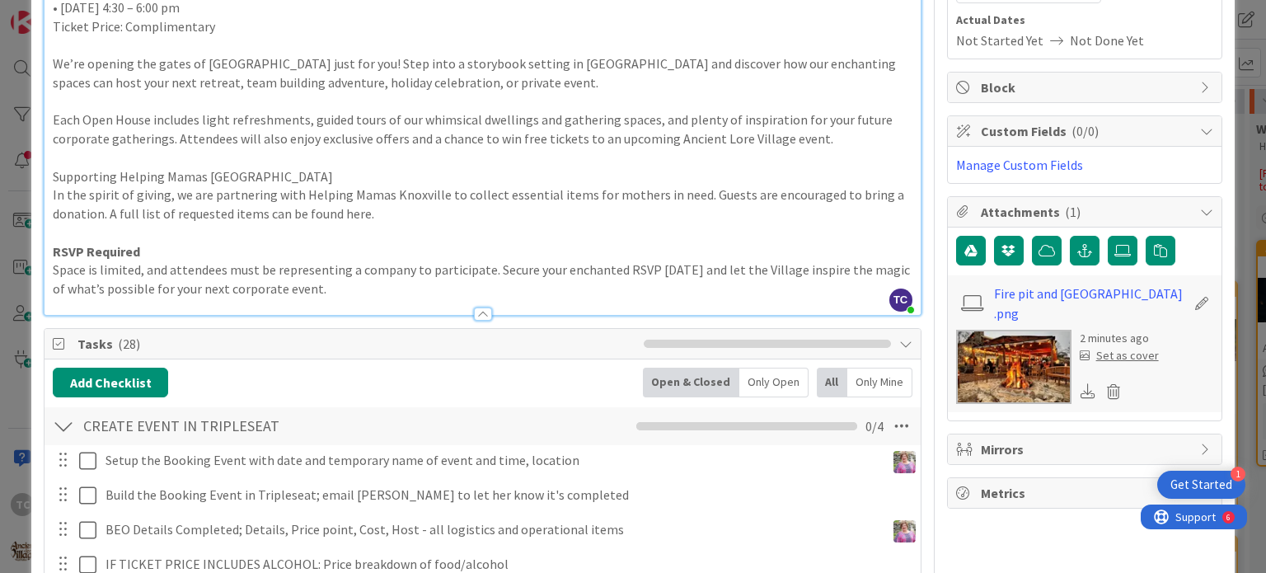
scroll to position [330, 0]
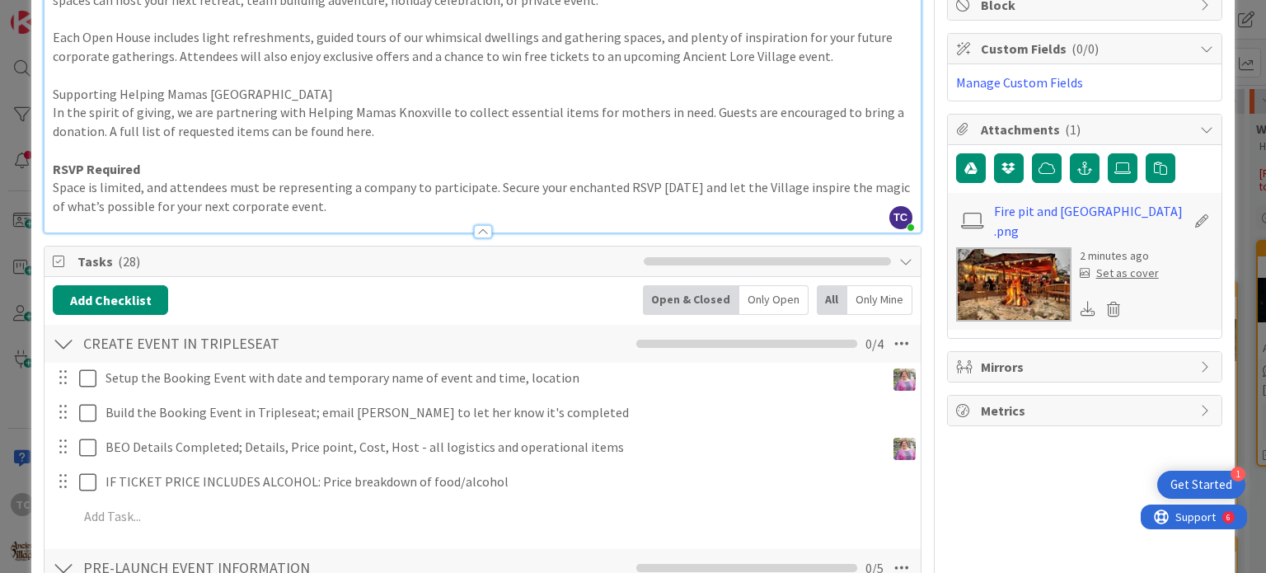
type input "Ancient Lore Corporate Open House"
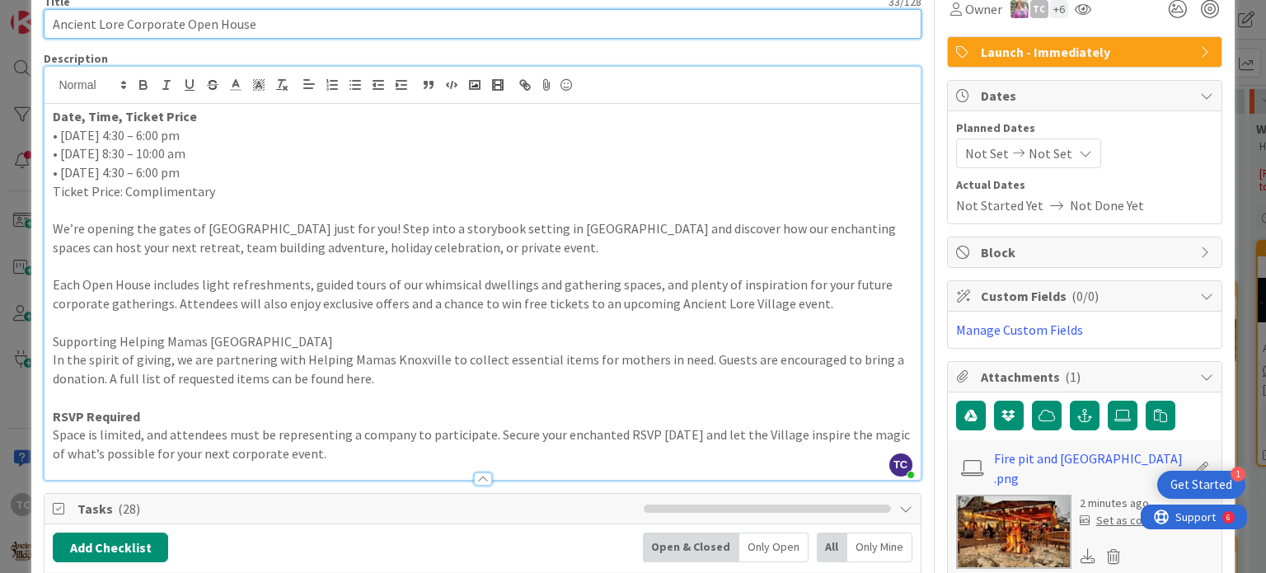
scroll to position [0, 0]
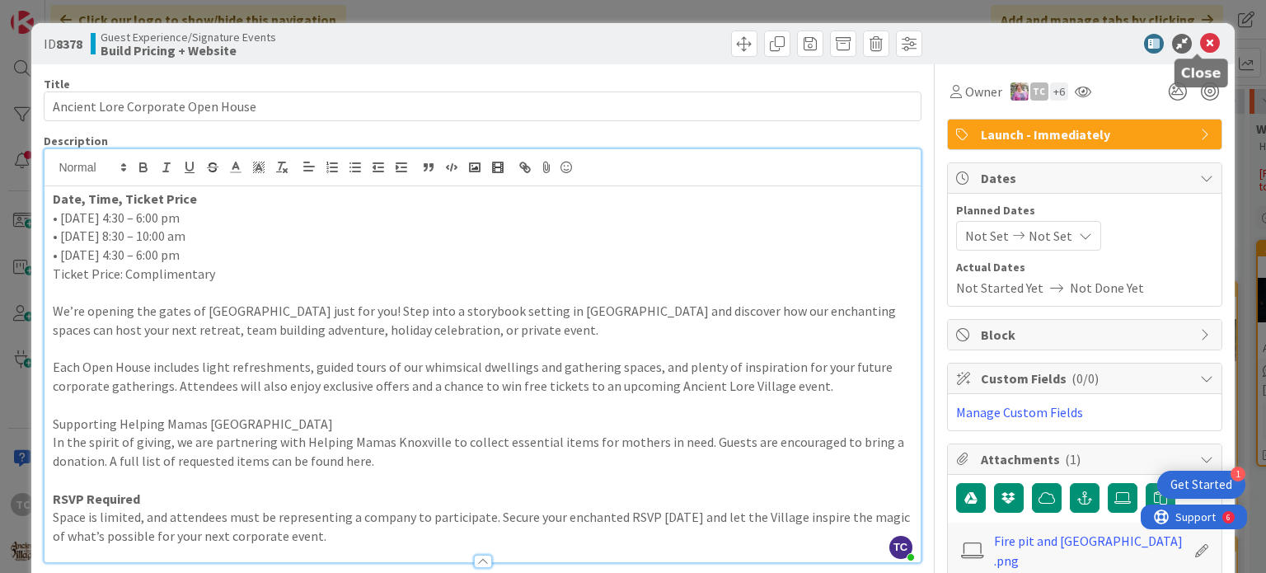
click at [1203, 40] on icon at bounding box center [1210, 44] width 20 height 20
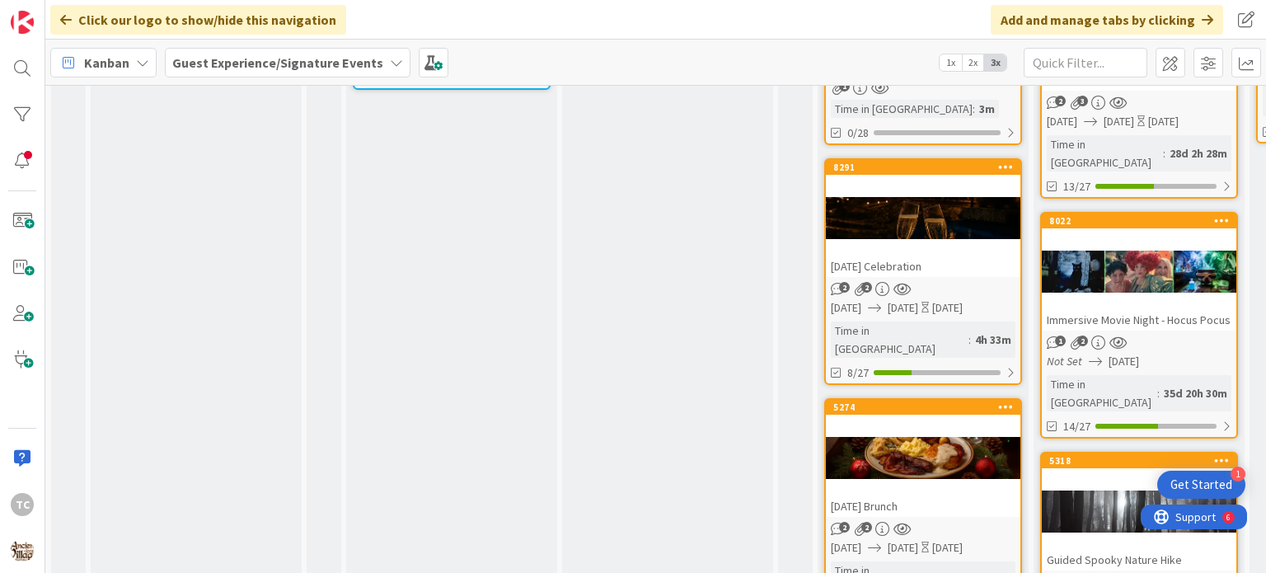
scroll to position [330, 0]
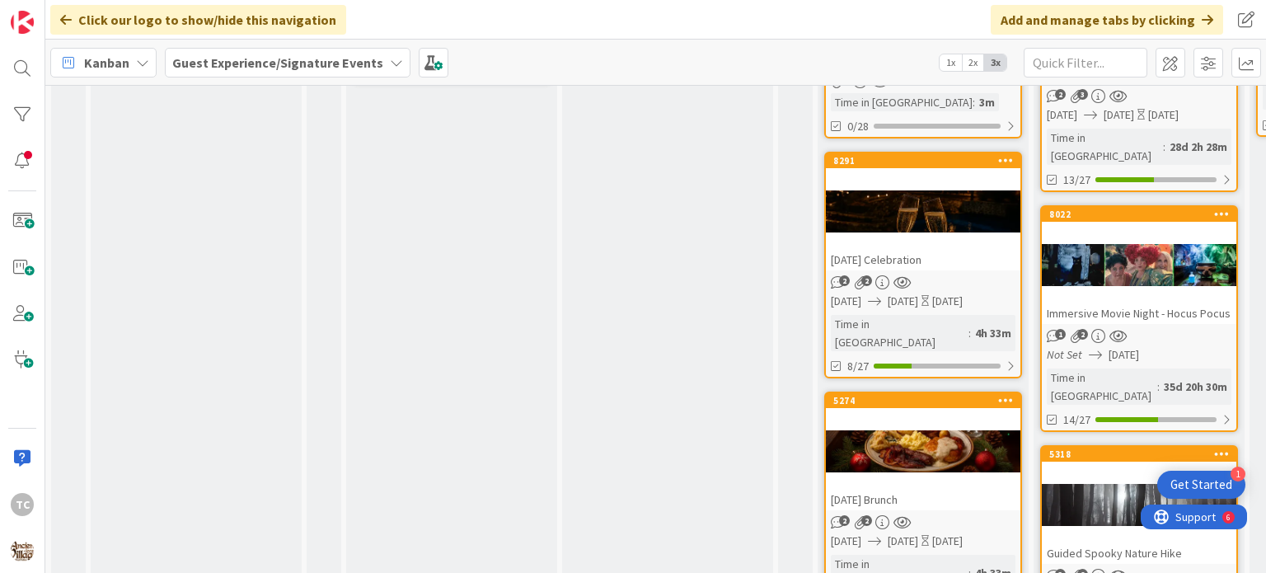
click at [935, 246] on div at bounding box center [923, 212] width 194 height 74
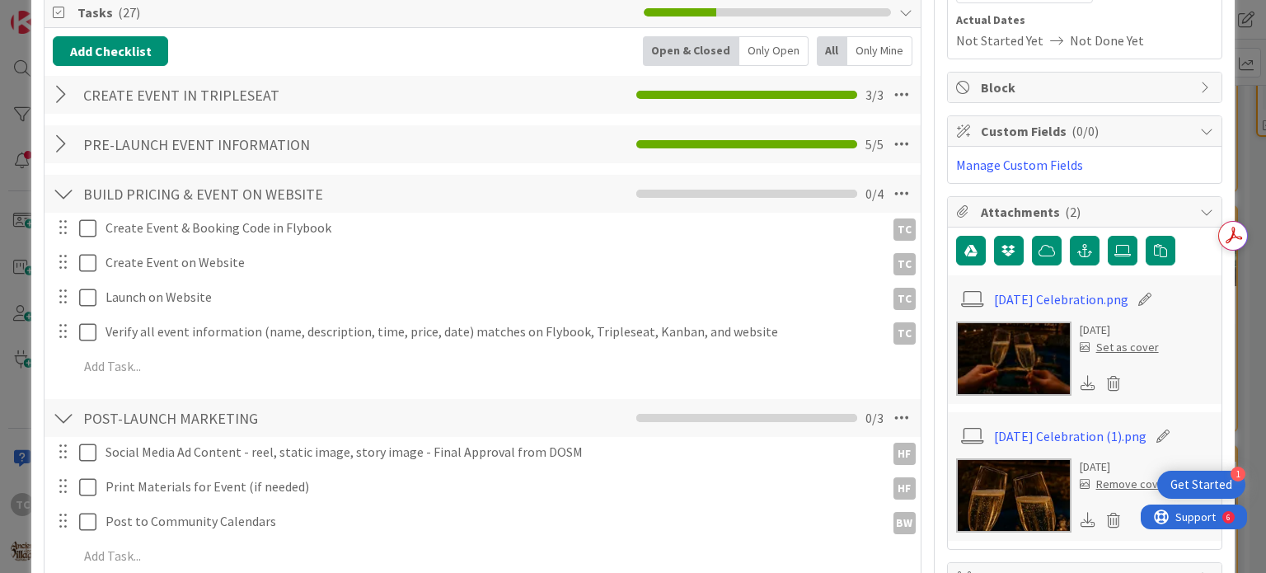
click at [1080, 382] on icon at bounding box center [1087, 382] width 15 height 15
click at [1080, 520] on icon at bounding box center [1087, 519] width 15 height 15
